Goal: Task Accomplishment & Management: Manage account settings

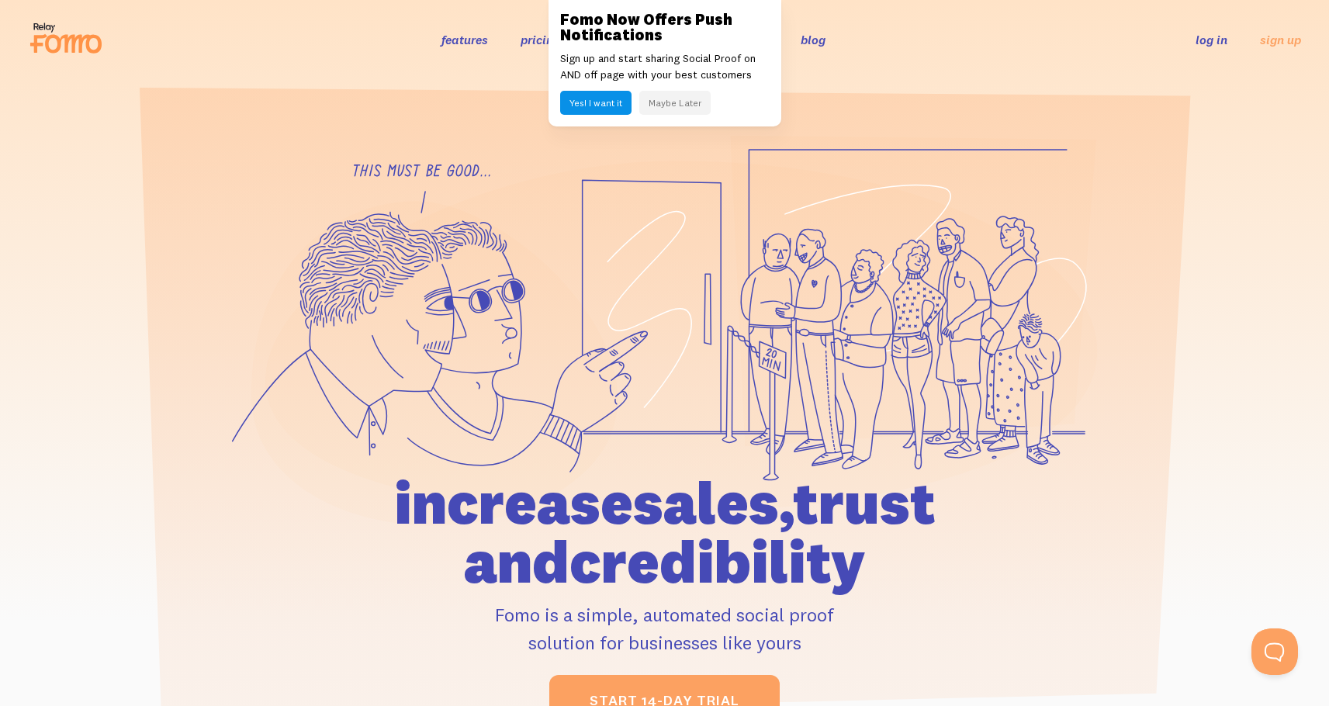
click at [1211, 45] on link "log in" at bounding box center [1211, 40] width 32 height 16
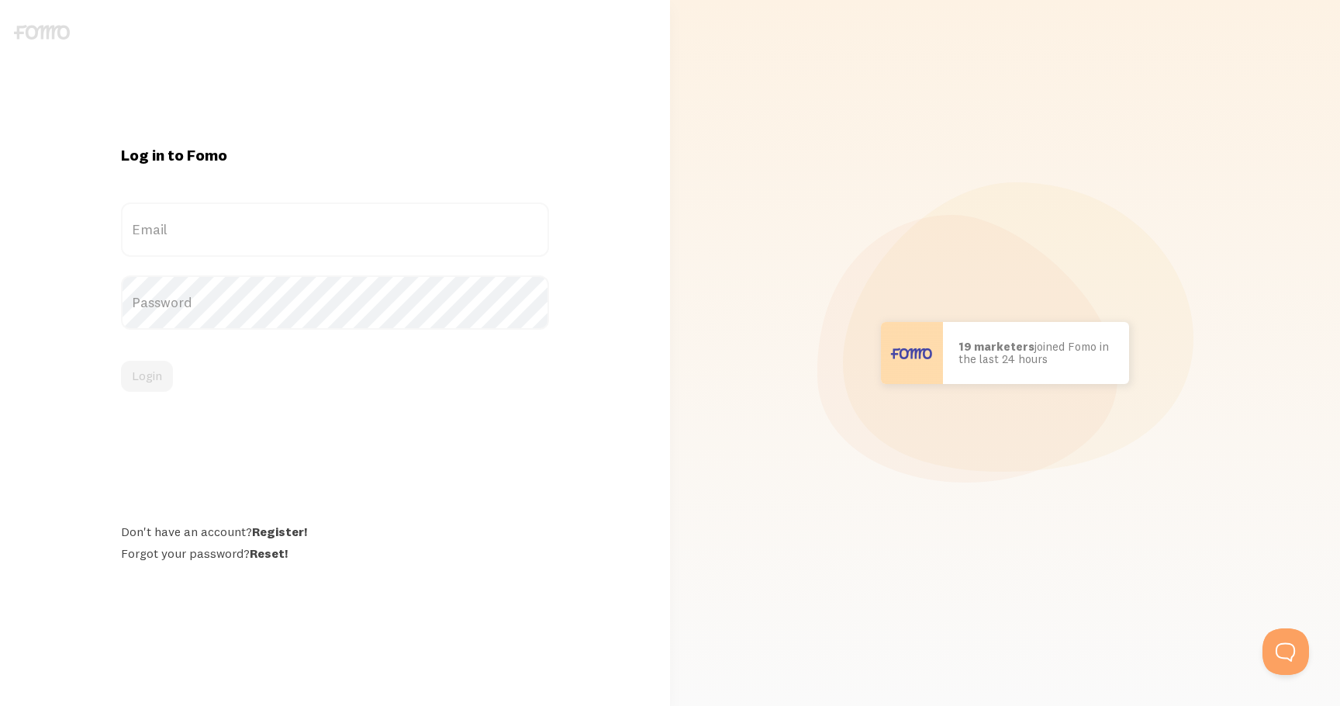
click at [261, 240] on label "Email" at bounding box center [335, 229] width 428 height 54
click at [261, 240] on input "Email" at bounding box center [335, 229] width 428 height 54
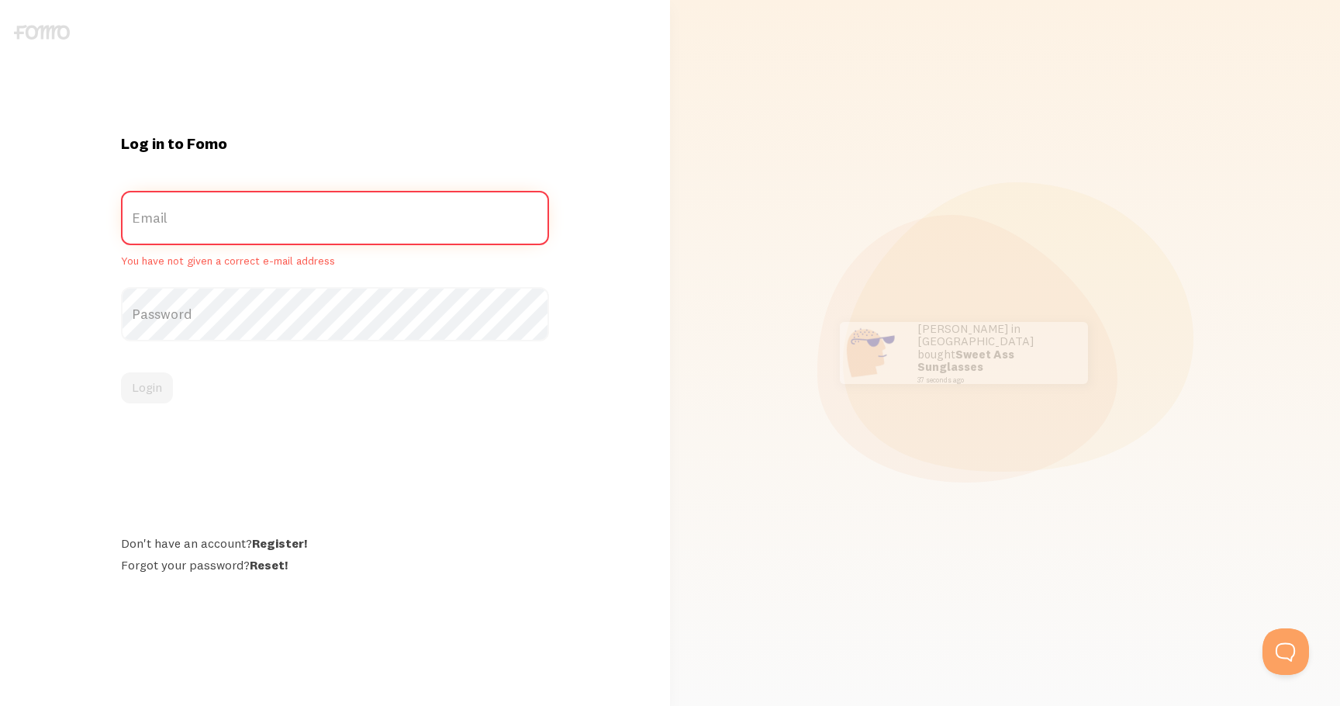
type input "[EMAIL_ADDRESS][DOMAIN_NAME]"
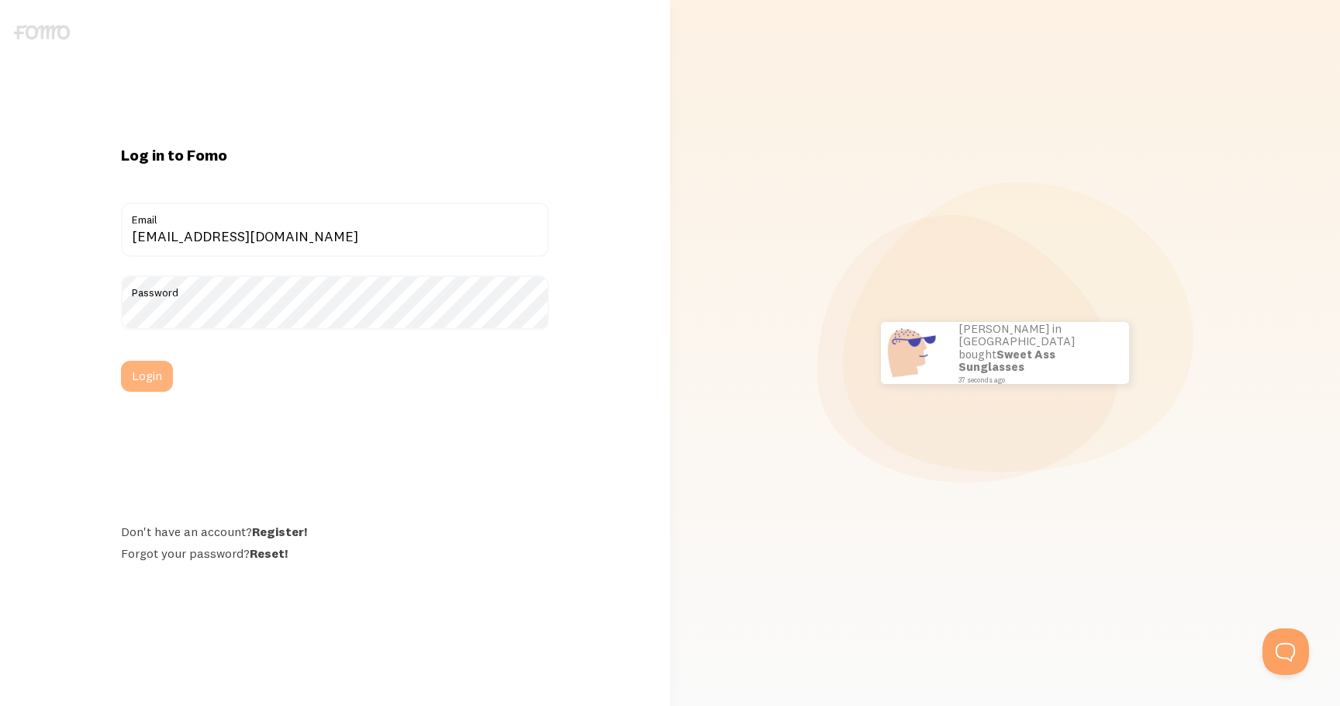
click at [151, 371] on button "Login" at bounding box center [147, 376] width 52 height 31
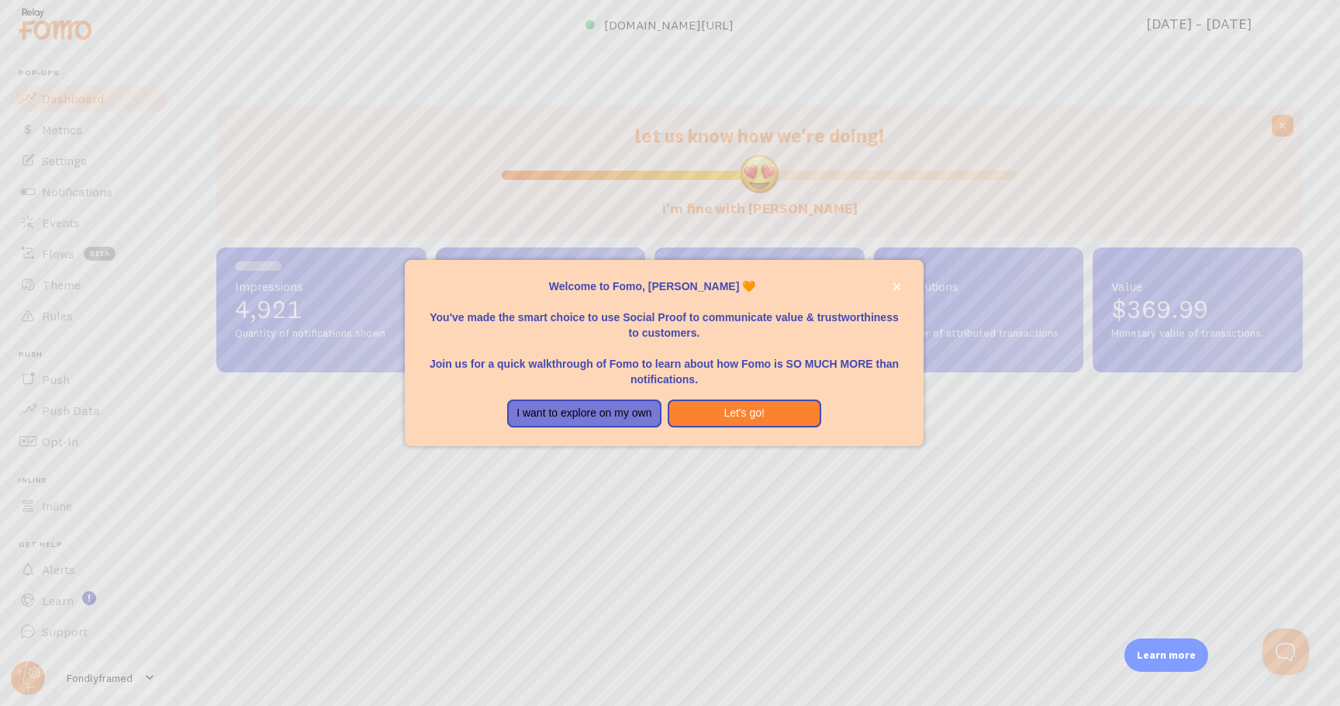
scroll to position [407, 1075]
click at [906, 274] on div "Welcome to Fomo, Jan Ning 🧡You&amp;#39;ve made the smart choice to use Social P…" at bounding box center [664, 269] width 519 height 19
click at [905, 274] on div "Welcome to Fomo, Jan Ning 🧡You&amp;#39;ve made the smart choice to use Social P…" at bounding box center [664, 269] width 519 height 19
click at [899, 283] on icon "close," at bounding box center [897, 286] width 9 height 9
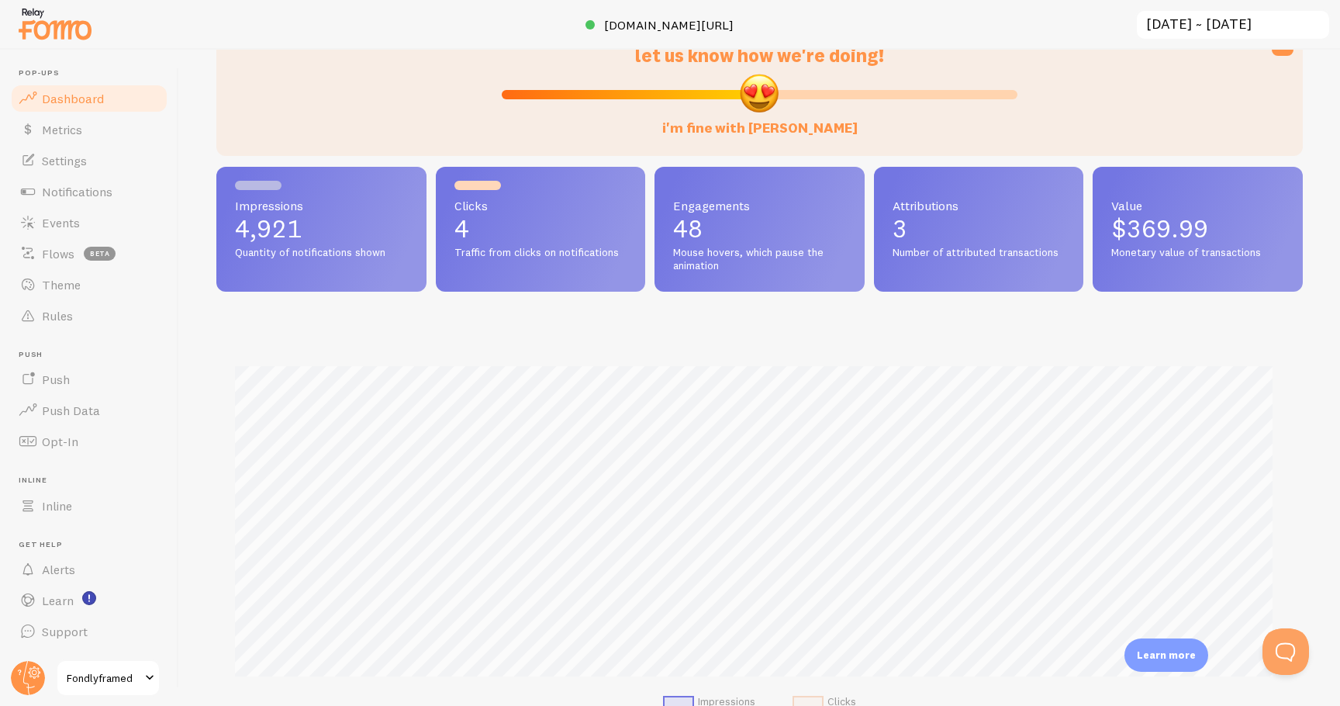
scroll to position [0, 0]
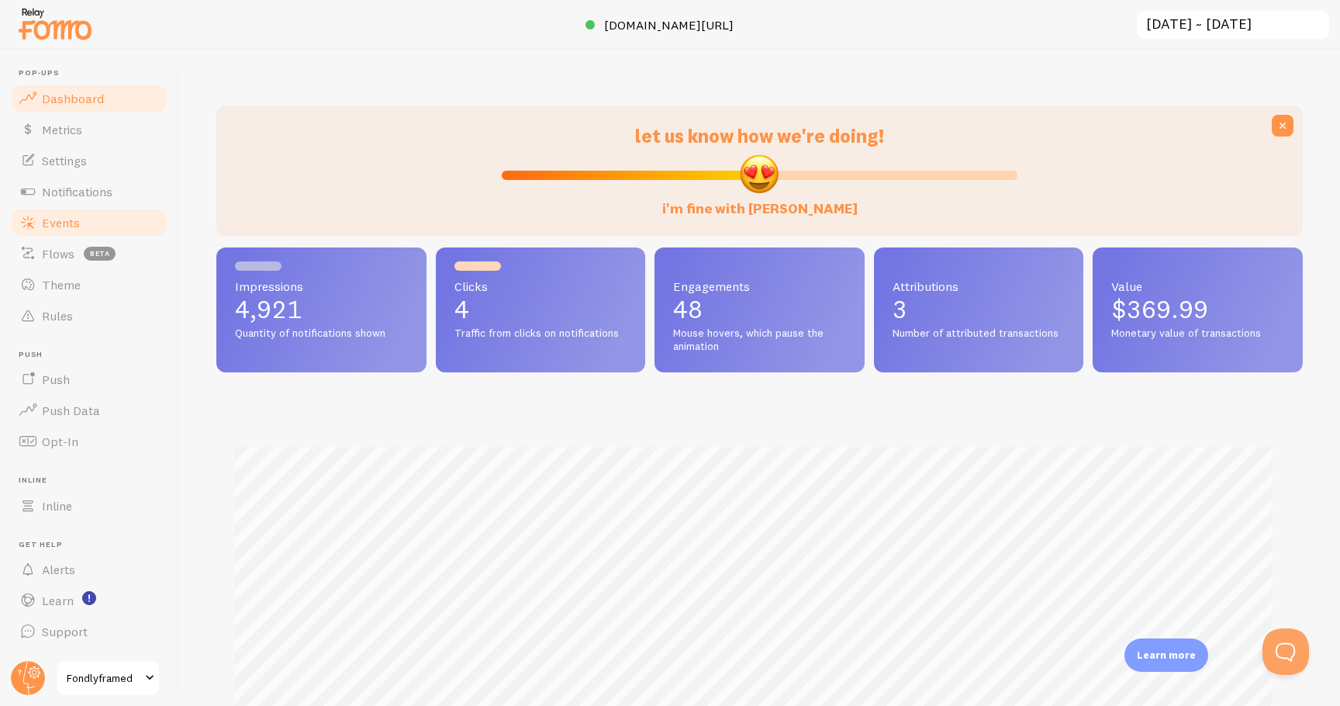
click at [91, 225] on link "Events" at bounding box center [89, 222] width 160 height 31
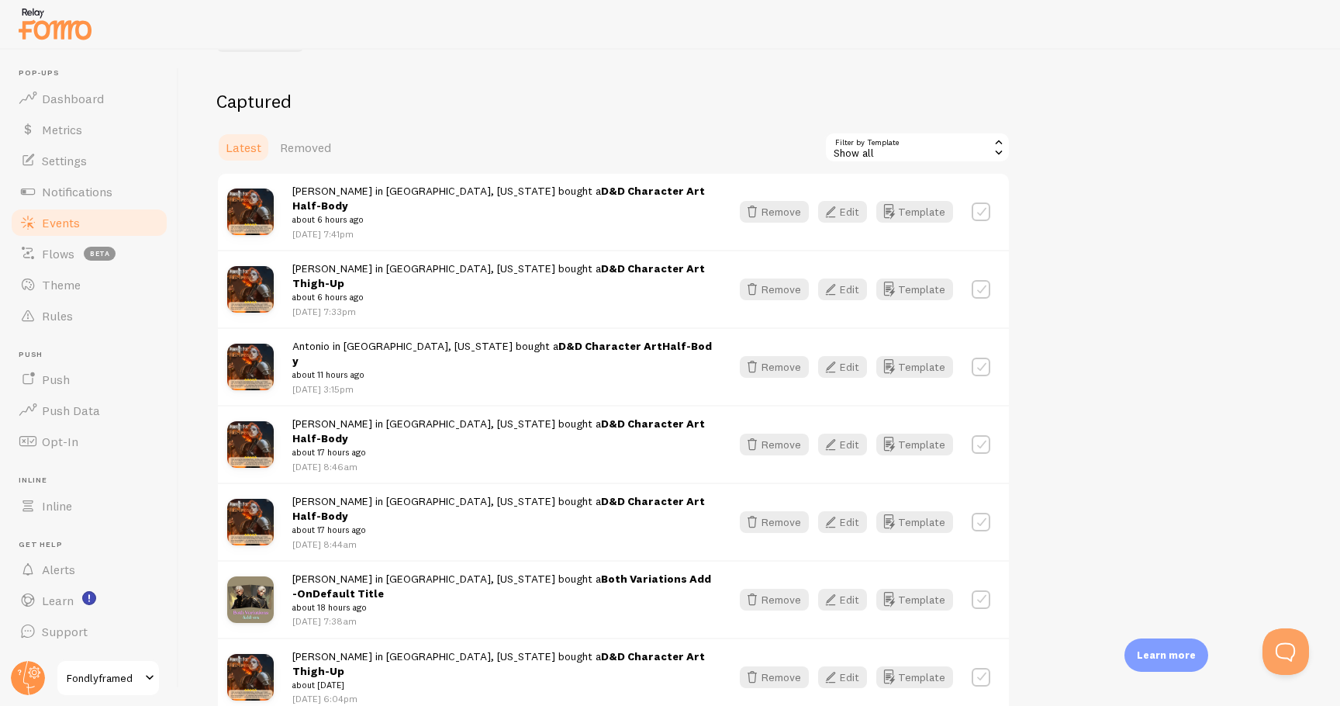
scroll to position [152, 0]
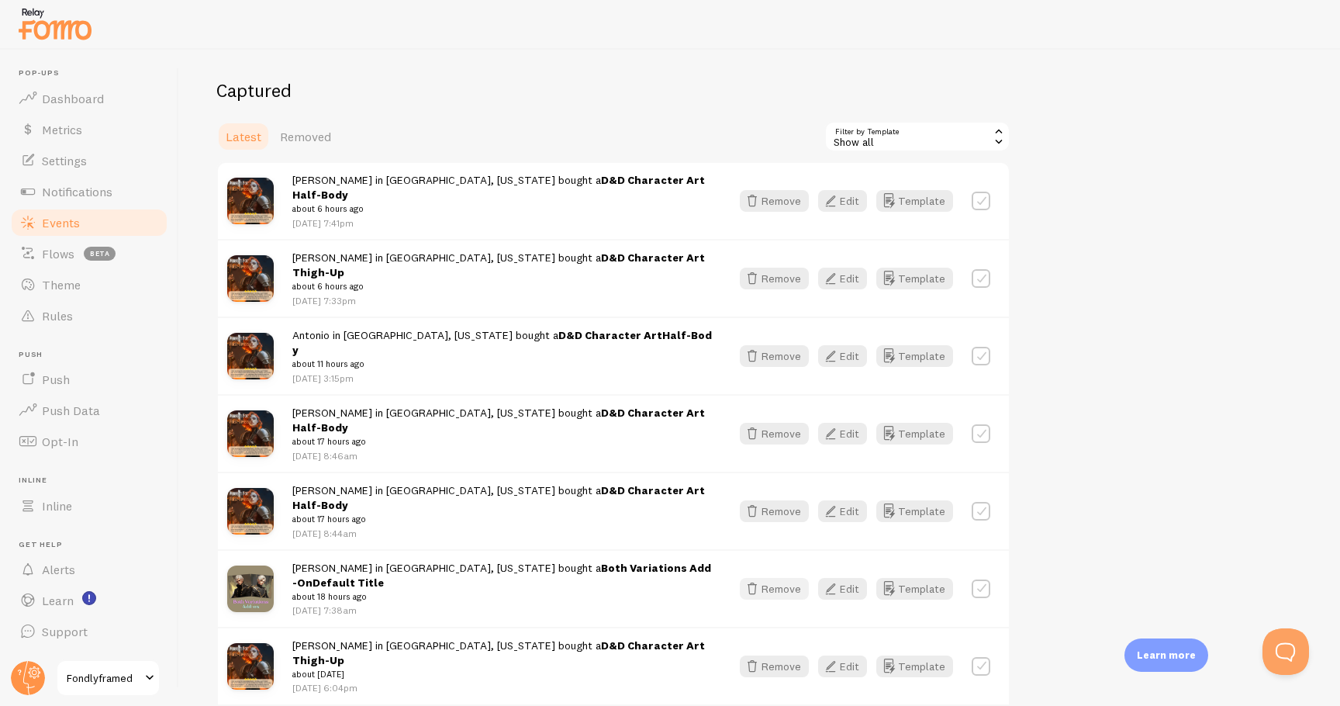
click at [767, 578] on button "Remove" at bounding box center [774, 589] width 69 height 22
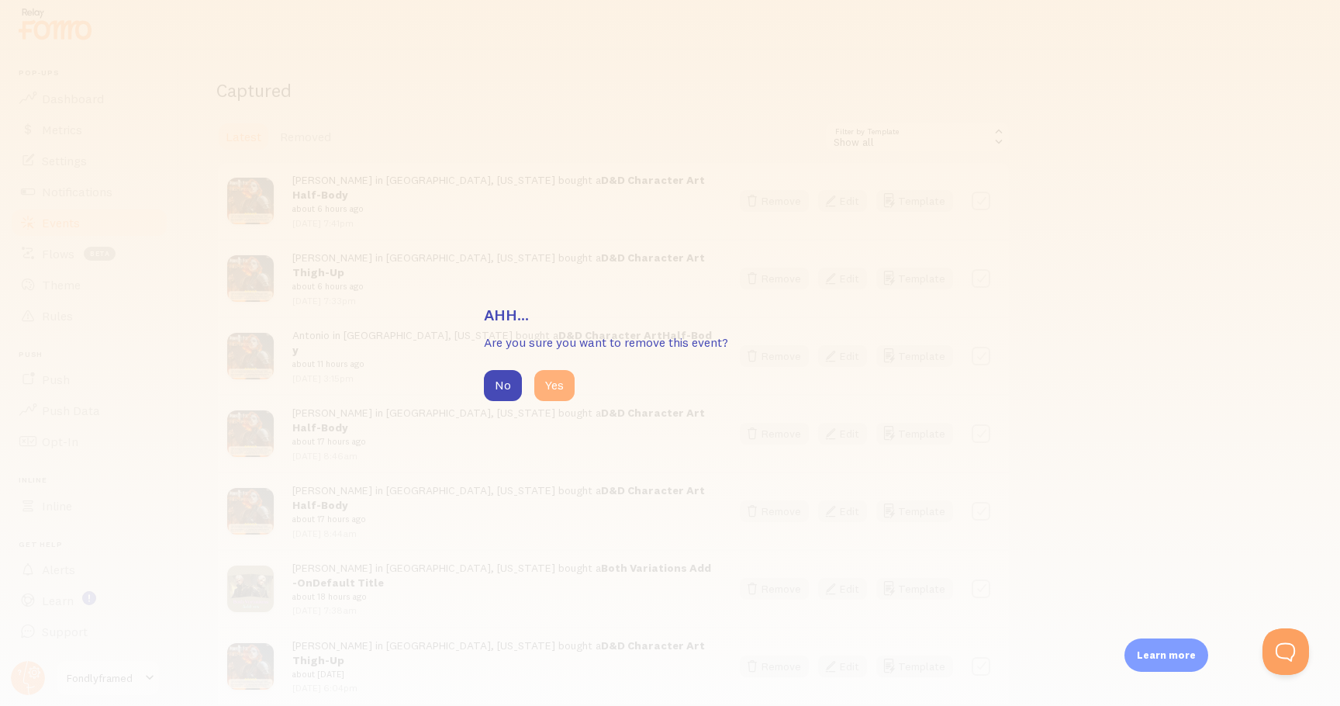
click at [562, 389] on button "Yes" at bounding box center [554, 385] width 40 height 31
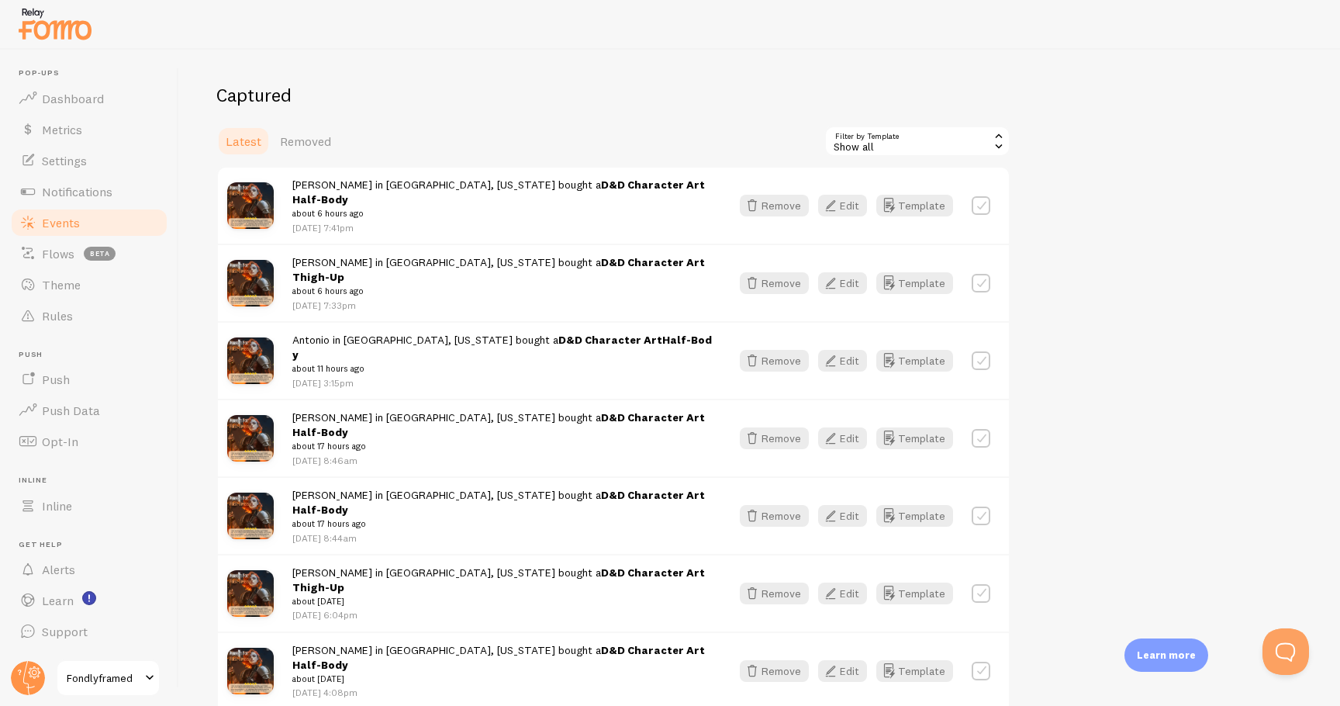
scroll to position [144, 0]
